Goal: Task Accomplishment & Management: Complete application form

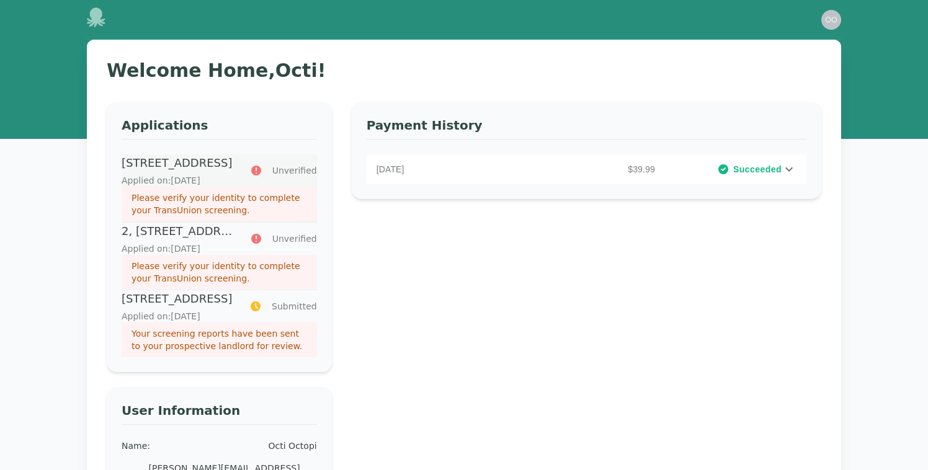
click at [236, 204] on p "Please verify your identity to complete your TransUnion screening." at bounding box center [220, 204] width 176 height 25
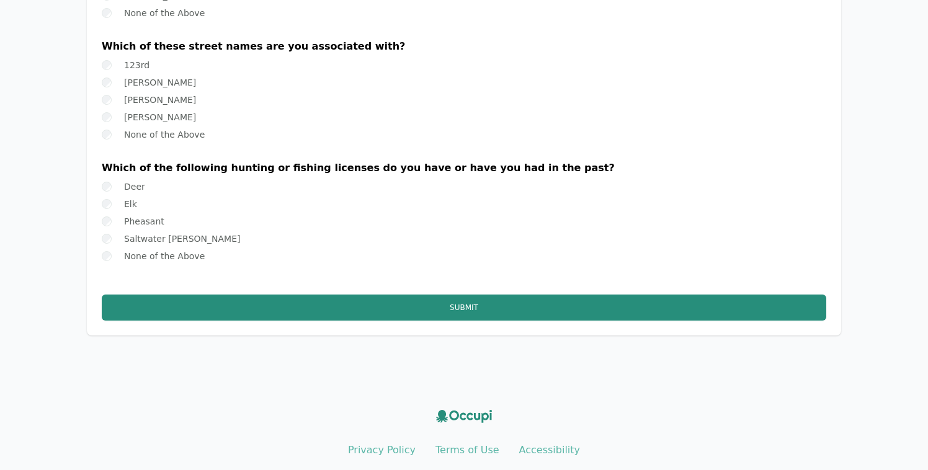
scroll to position [288, 0]
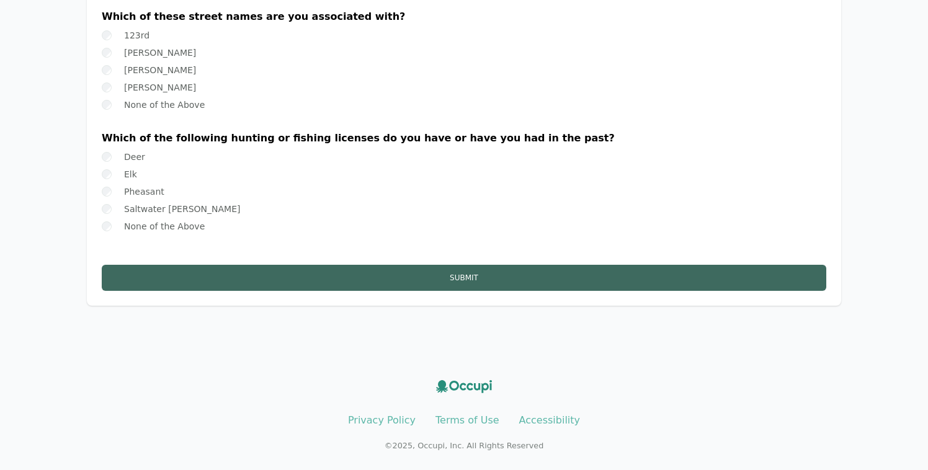
click at [225, 280] on button "Submit" at bounding box center [464, 278] width 725 height 26
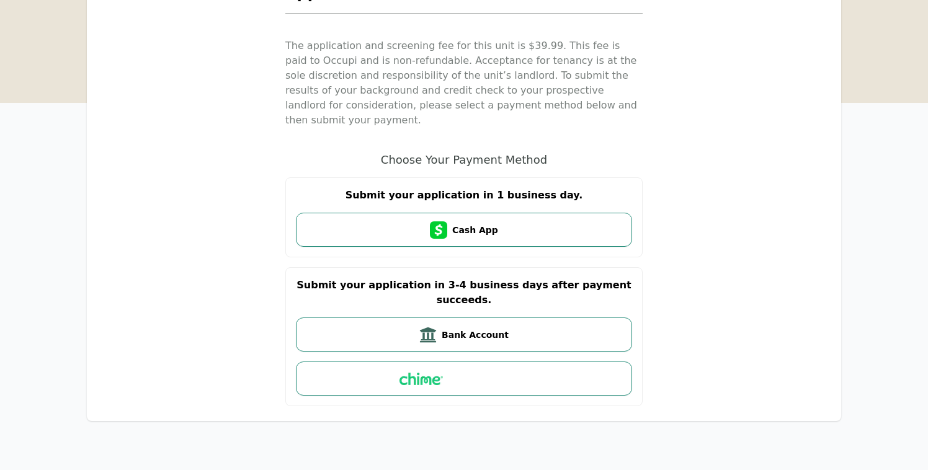
scroll to position [119, 0]
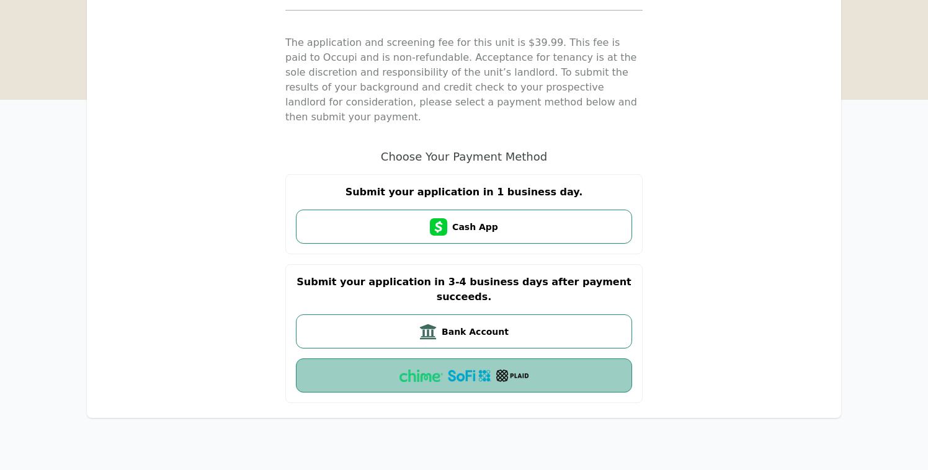
click at [372, 368] on button "Bank via Plaid" at bounding box center [464, 376] width 336 height 34
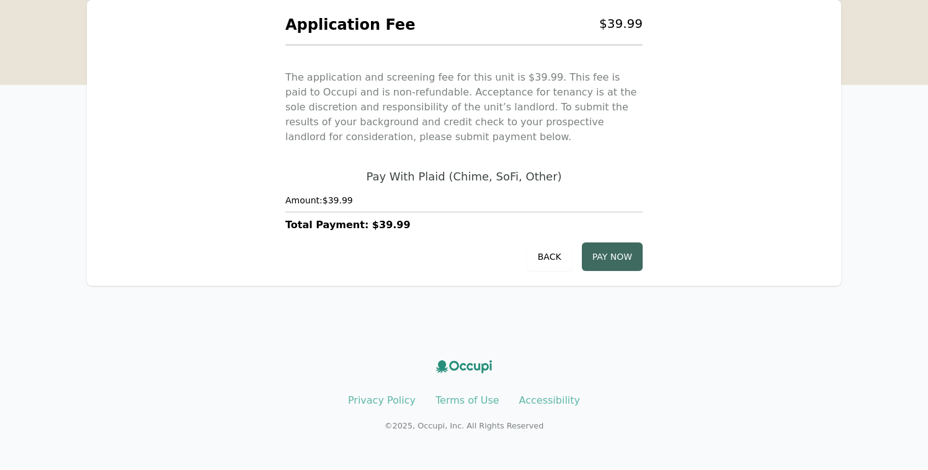
click at [625, 259] on button "Pay Now" at bounding box center [612, 257] width 61 height 29
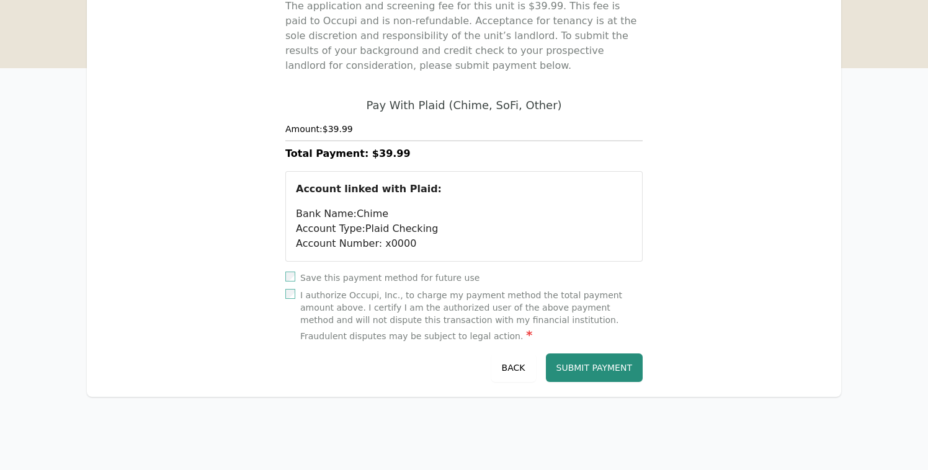
scroll to position [160, 0]
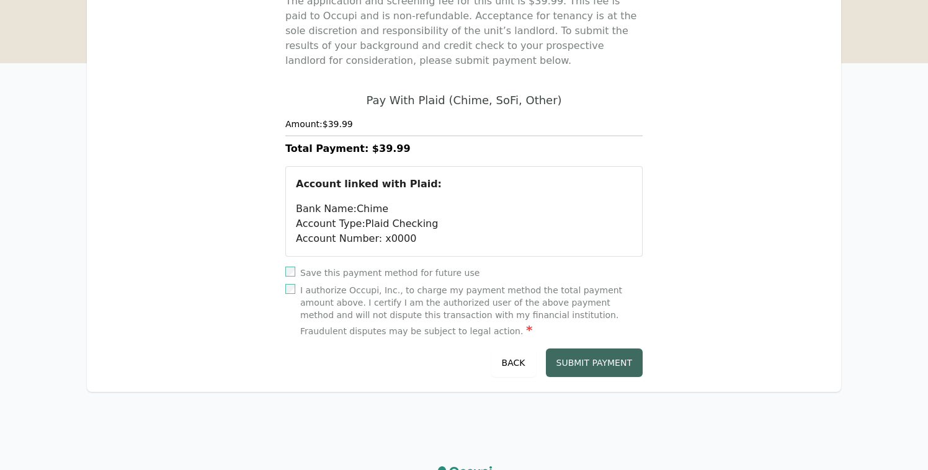
click at [585, 362] on button "Submit Payment" at bounding box center [594, 363] width 97 height 29
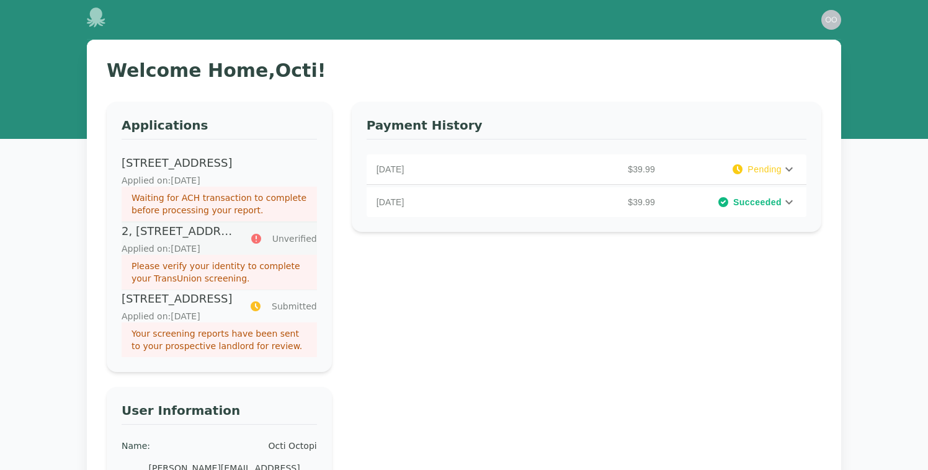
click at [203, 248] on p "Applied on: [DATE]" at bounding box center [179, 249] width 114 height 12
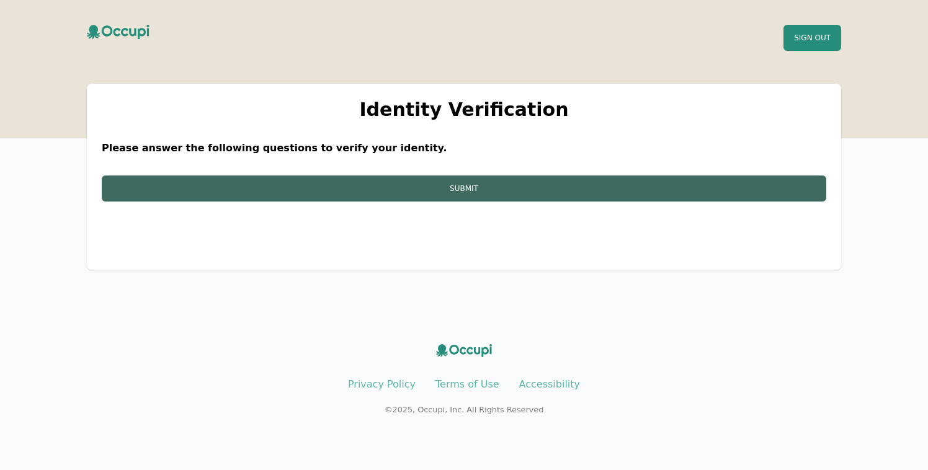
click at [413, 186] on button "Submit" at bounding box center [464, 189] width 725 height 26
click at [426, 187] on button "Submit" at bounding box center [464, 189] width 725 height 26
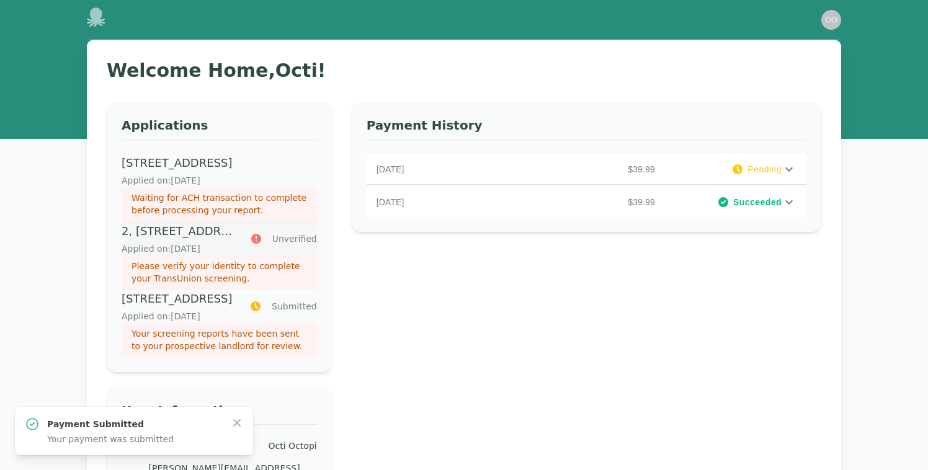
click at [212, 285] on p "Please verify your identity to complete your TransUnion screening." at bounding box center [220, 272] width 176 height 25
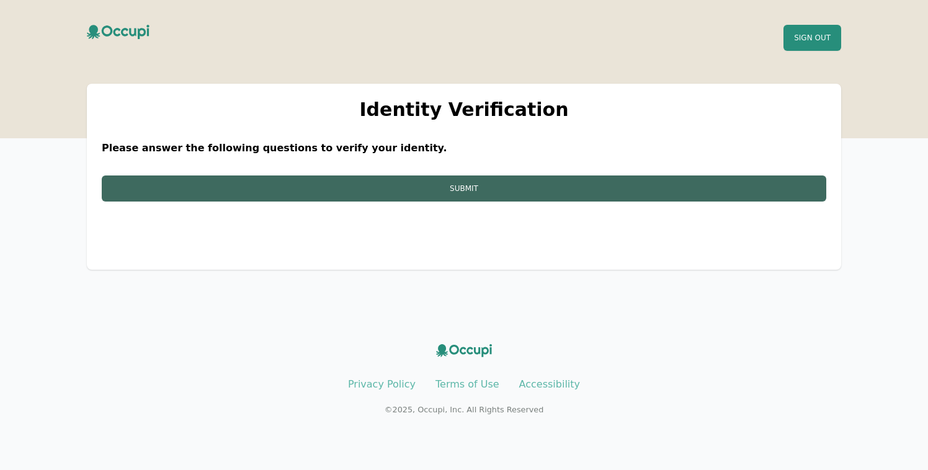
click at [496, 190] on button "Submit" at bounding box center [464, 189] width 725 height 26
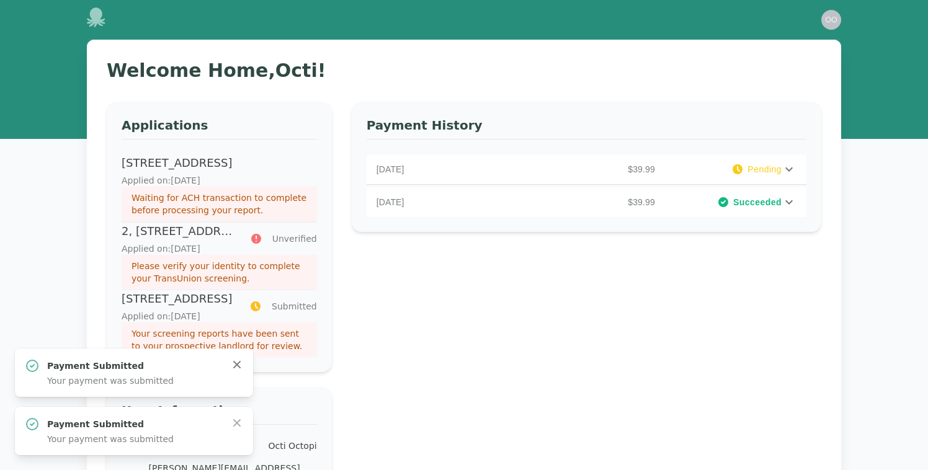
click at [240, 364] on icon "button" at bounding box center [237, 365] width 12 height 12
click at [241, 421] on icon "button" at bounding box center [237, 423] width 12 height 12
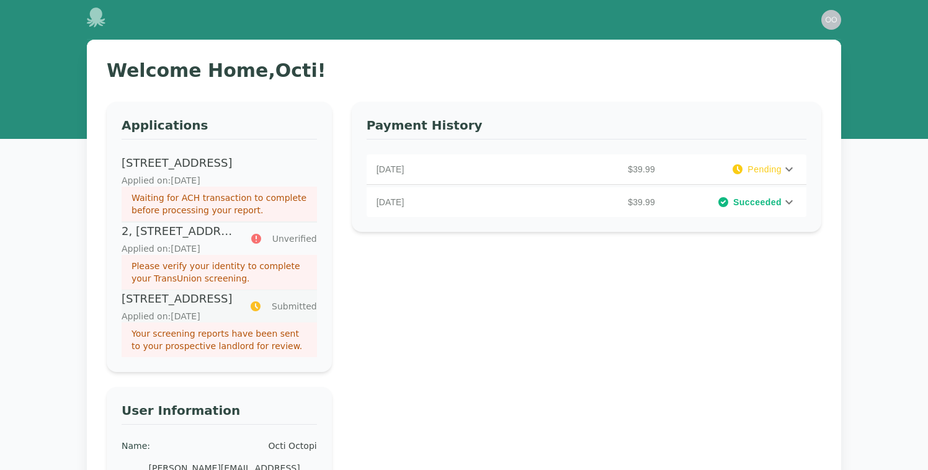
click at [194, 323] on p "Applied on: [DATE]" at bounding box center [178, 316] width 113 height 12
click at [207, 255] on p "Applied on: [DATE]" at bounding box center [179, 249] width 114 height 12
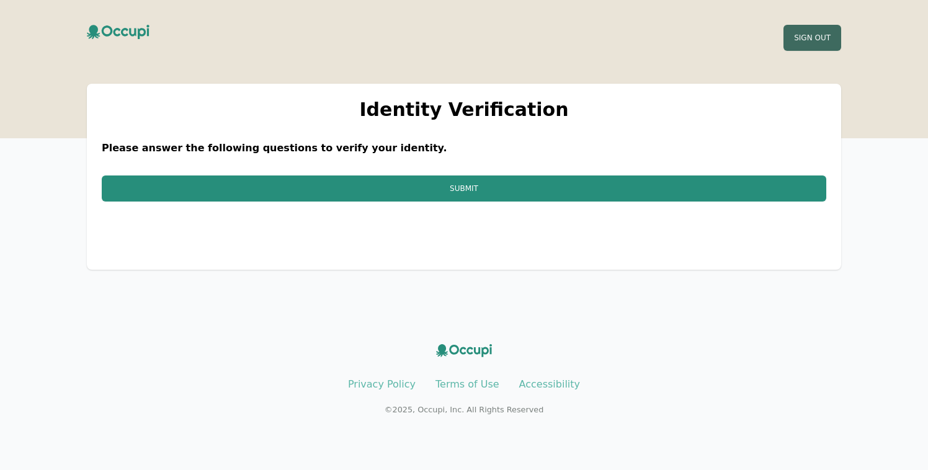
click at [810, 42] on button "Sign Out" at bounding box center [813, 38] width 58 height 26
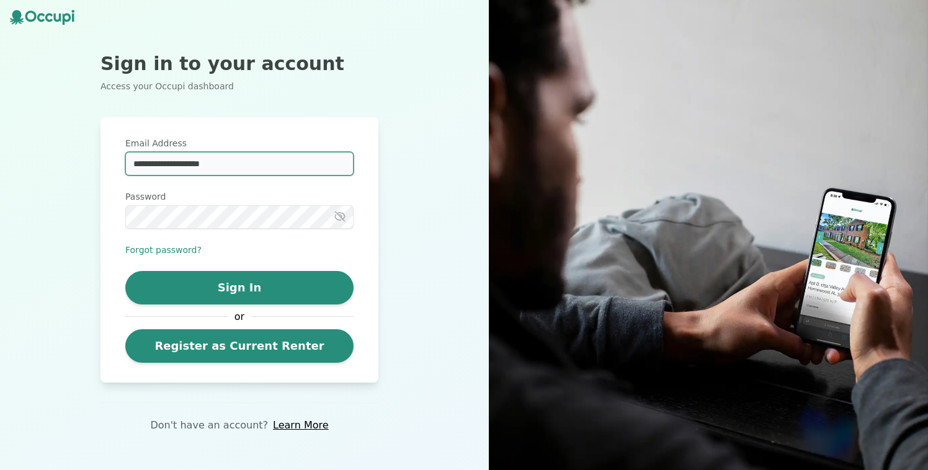
type input "**********"
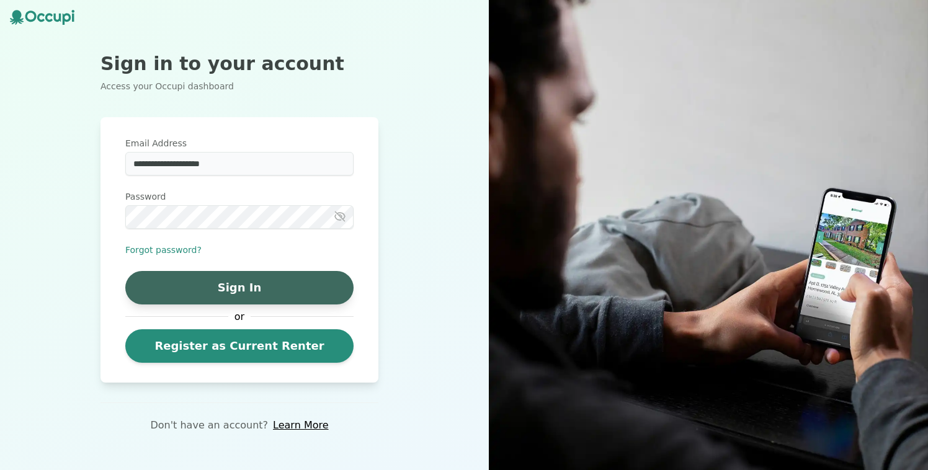
click at [194, 293] on button "Sign In" at bounding box center [239, 288] width 228 height 34
